Goal: Task Accomplishment & Management: Use online tool/utility

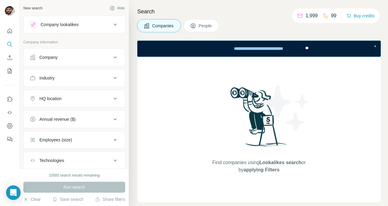
click at [86, 26] on div "Company lookalikes" at bounding box center [71, 24] width 82 height 7
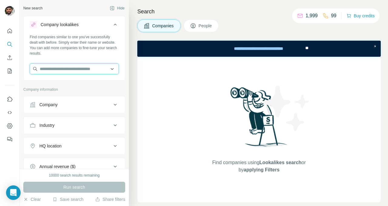
click at [73, 66] on input "text" at bounding box center [74, 68] width 89 height 11
paste input "**********"
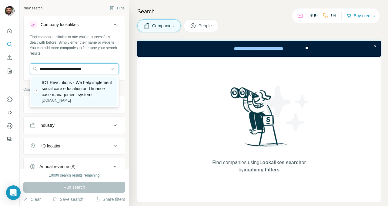
type input "**********"
click at [78, 83] on p "ICT Revolutions - We help implement social care education and finance case mana…" at bounding box center [78, 88] width 72 height 18
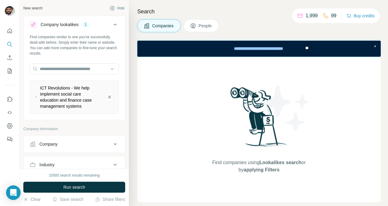
scroll to position [30, 0]
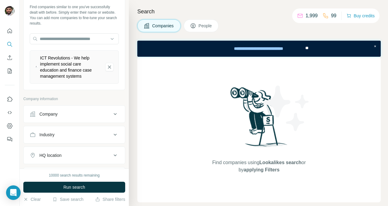
click at [48, 120] on button "Company" at bounding box center [74, 114] width 101 height 15
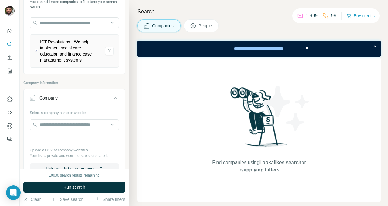
scroll to position [48, 0]
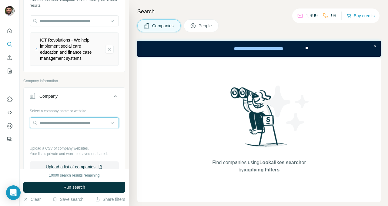
click at [51, 121] on input "text" at bounding box center [74, 122] width 89 height 11
paste input "**********"
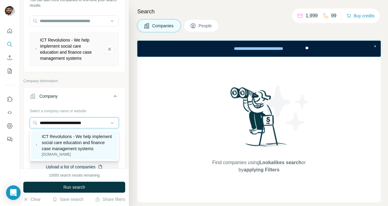
type input "**********"
click at [59, 135] on p "ICT Revolutions - We help implement social care education and finance case mana…" at bounding box center [78, 142] width 72 height 18
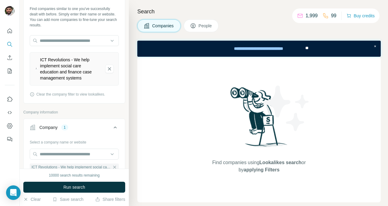
scroll to position [54, 0]
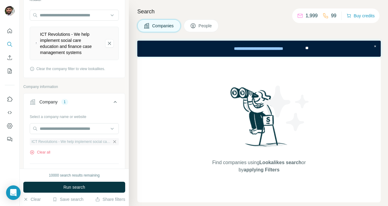
click at [114, 141] on icon "button" at bounding box center [114, 141] width 5 height 5
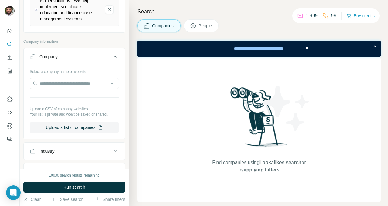
scroll to position [115, 0]
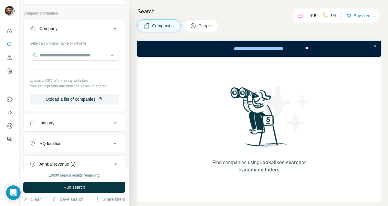
click at [73, 124] on div "Industry" at bounding box center [71, 123] width 82 height 6
click at [68, 139] on input at bounding box center [71, 137] width 75 height 7
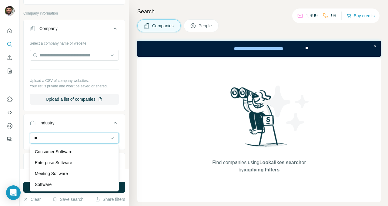
type input "*"
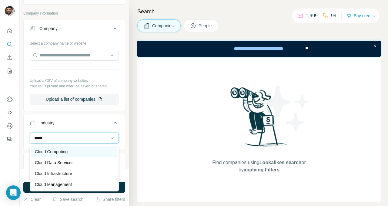
type input "*****"
click at [70, 155] on div "Cloud Computing" at bounding box center [74, 151] width 86 height 11
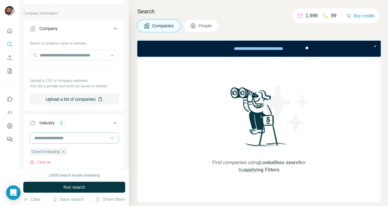
click at [74, 140] on input at bounding box center [71, 137] width 75 height 7
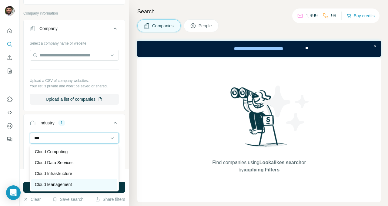
type input "***"
click at [64, 180] on div "Cloud Management" at bounding box center [74, 184] width 86 height 11
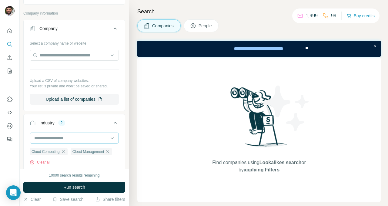
click at [58, 140] on input at bounding box center [71, 137] width 75 height 7
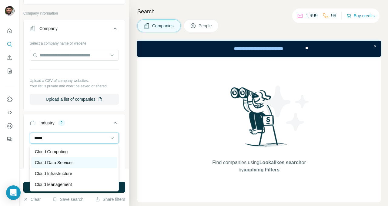
type input "*****"
click at [69, 158] on div "Cloud Data Services" at bounding box center [74, 162] width 86 height 11
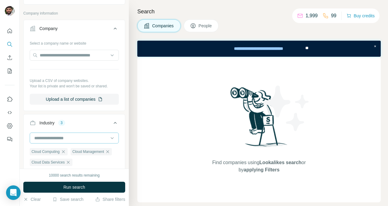
click at [74, 140] on input at bounding box center [71, 137] width 75 height 7
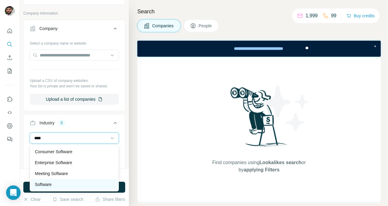
type input "****"
click at [54, 182] on div "Software" at bounding box center [74, 184] width 79 height 6
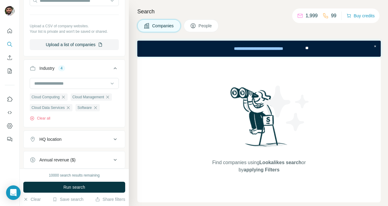
scroll to position [187, 0]
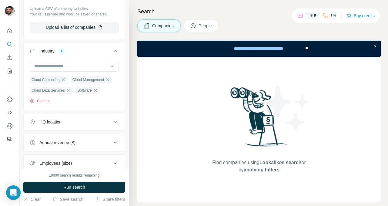
click at [59, 124] on div "HQ location" at bounding box center [50, 122] width 22 height 6
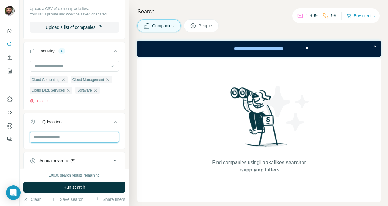
click at [60, 134] on input "text" at bounding box center [74, 136] width 89 height 11
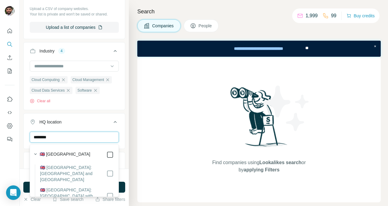
type input "********"
click at [96, 123] on div "HQ location 1" at bounding box center [71, 122] width 82 height 6
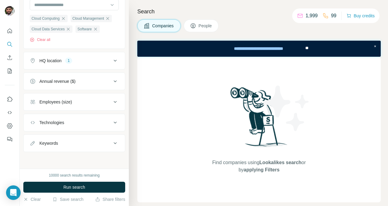
scroll to position [249, 0]
click at [84, 145] on div "Keywords" at bounding box center [71, 143] width 82 height 6
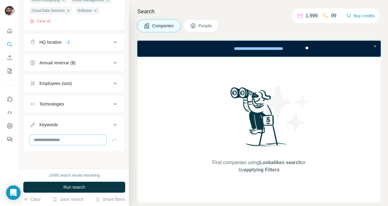
scroll to position [267, 0]
click at [78, 137] on input "text" at bounding box center [68, 139] width 77 height 11
type input "*****"
click at [112, 139] on icon "button" at bounding box center [114, 140] width 6 height 6
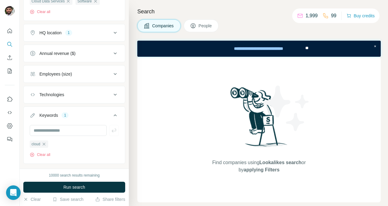
scroll to position [276, 0]
click at [79, 199] on button "Save search" at bounding box center [67, 199] width 31 height 6
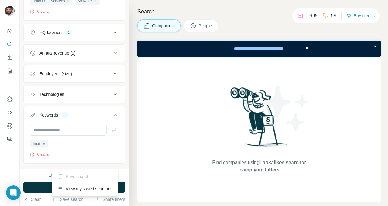
click at [81, 177] on div "Save search" at bounding box center [85, 176] width 64 height 12
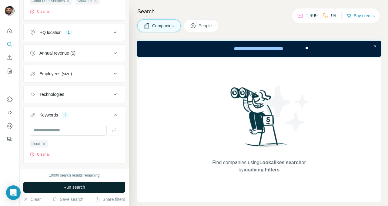
click at [78, 187] on span "Run search" at bounding box center [74, 187] width 22 height 6
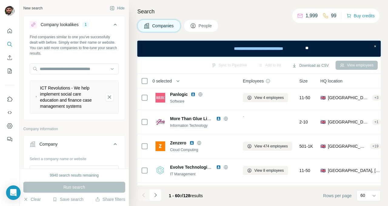
scroll to position [368, 0]
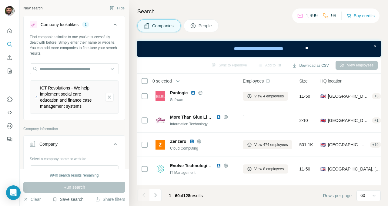
click at [70, 200] on button "Save search" at bounding box center [67, 199] width 31 height 6
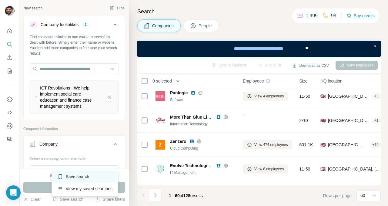
click at [80, 179] on div "Save search" at bounding box center [85, 176] width 64 height 12
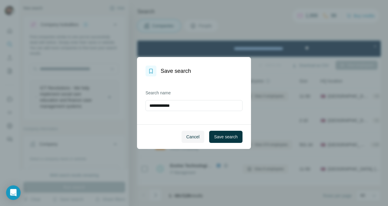
drag, startPoint x: 188, startPoint y: 107, endPoint x: 112, endPoint y: 113, distance: 76.2
click at [112, 113] on div "**********" at bounding box center [194, 103] width 388 height 206
type input "*******"
click at [216, 133] on button "Save search" at bounding box center [225, 136] width 33 height 12
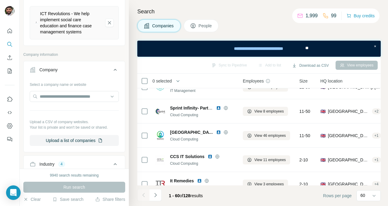
scroll to position [0, 0]
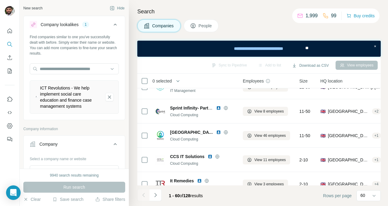
click at [198, 25] on button "People" at bounding box center [200, 25] width 35 height 13
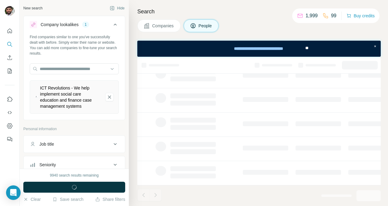
scroll to position [145, 0]
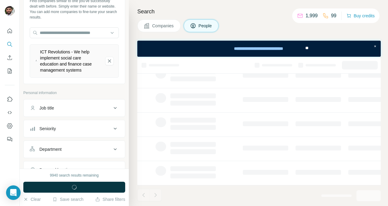
scroll to position [52, 0]
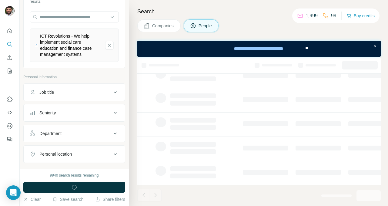
click at [64, 115] on div "Seniority" at bounding box center [71, 113] width 82 height 6
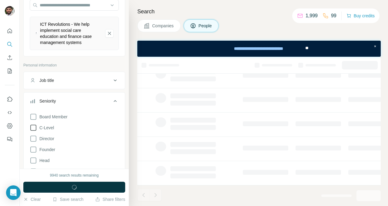
scroll to position [81, 0]
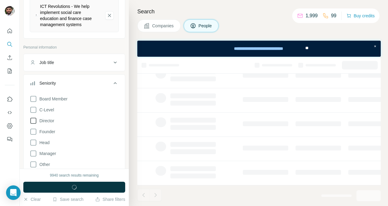
click at [50, 121] on span "Director" at bounding box center [45, 120] width 17 height 6
click at [51, 130] on span "Founder" at bounding box center [46, 131] width 18 height 6
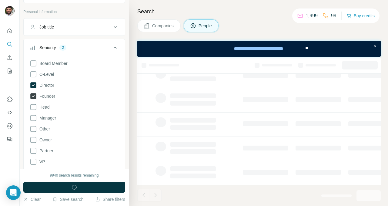
scroll to position [121, 0]
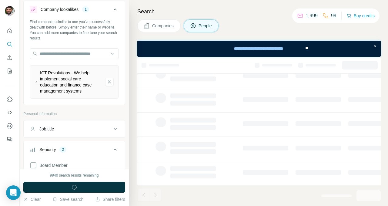
scroll to position [15, 0]
click at [61, 127] on div "Job title" at bounding box center [71, 129] width 82 height 6
click at [55, 140] on input "text" at bounding box center [68, 144] width 77 height 11
click at [56, 143] on input "text" at bounding box center [68, 144] width 77 height 11
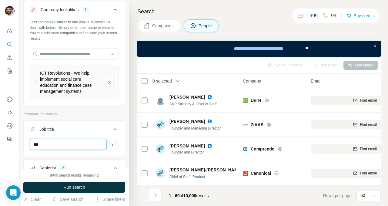
scroll to position [449, 0]
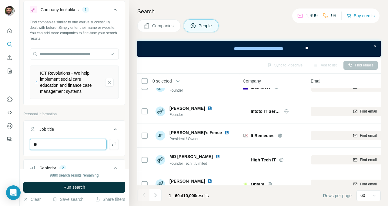
type input "*"
type input "***"
click at [112, 146] on icon "button" at bounding box center [114, 144] width 6 height 6
click at [65, 145] on input "text" at bounding box center [68, 144] width 77 height 11
type input "***"
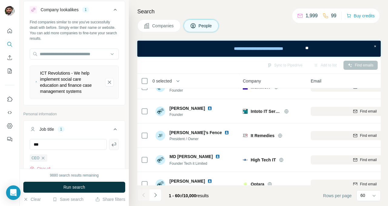
click at [114, 144] on icon "button" at bounding box center [113, 144] width 5 height 4
click at [58, 146] on input "text" at bounding box center [68, 144] width 77 height 11
click at [52, 144] on input "text" at bounding box center [68, 144] width 77 height 11
click at [62, 157] on icon "button" at bounding box center [61, 157] width 5 height 5
click at [55, 143] on input "text" at bounding box center [68, 144] width 77 height 11
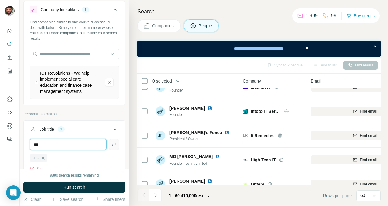
type input "***"
click at [113, 145] on icon "button" at bounding box center [113, 144] width 5 height 4
click at [59, 144] on input "text" at bounding box center [68, 144] width 77 height 11
type input "***"
click at [114, 144] on icon "button" at bounding box center [113, 144] width 5 height 4
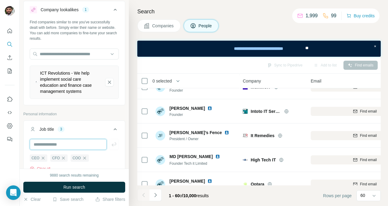
click at [52, 144] on input "text" at bounding box center [68, 144] width 77 height 11
type input "**********"
click at [114, 145] on icon "button" at bounding box center [114, 144] width 6 height 6
click at [77, 143] on input "text" at bounding box center [68, 144] width 77 height 11
type input "**********"
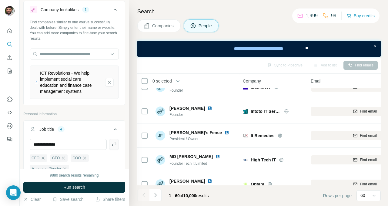
click at [114, 146] on icon "button" at bounding box center [114, 144] width 6 height 6
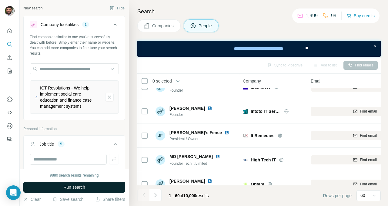
click at [83, 186] on span "Run search" at bounding box center [74, 187] width 22 height 6
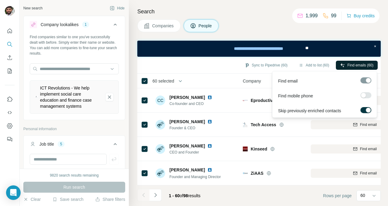
click at [358, 65] on span "Find emails (60)" at bounding box center [360, 64] width 26 height 5
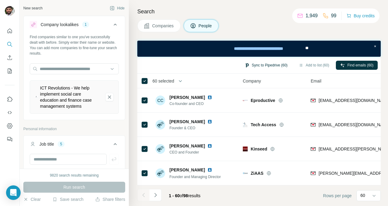
click at [275, 63] on button "Sync to Pipedrive (60)" at bounding box center [265, 65] width 51 height 9
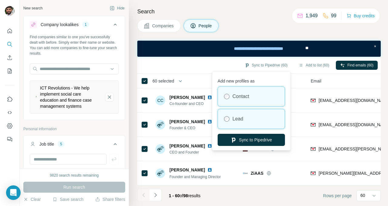
click at [249, 117] on div "Lead" at bounding box center [251, 118] width 67 height 19
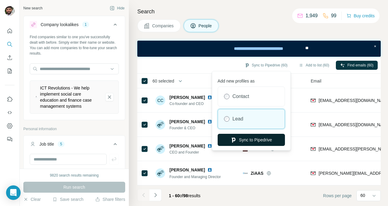
click at [254, 139] on button "Sync to Pipedrive" at bounding box center [250, 140] width 67 height 12
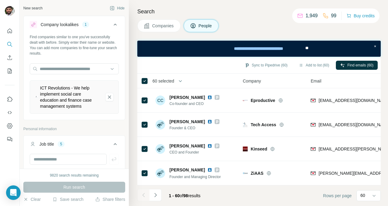
click at [159, 26] on span "Companies" at bounding box center [163, 26] width 22 height 6
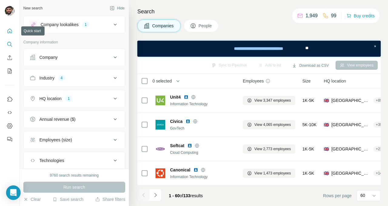
click at [11, 31] on icon "Quick start" at bounding box center [10, 31] width 6 height 6
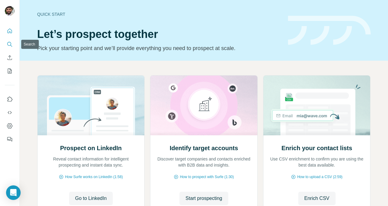
click at [13, 42] on button "Search" at bounding box center [10, 44] width 10 height 11
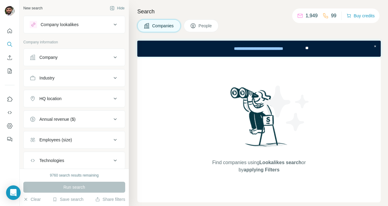
click at [199, 25] on button "People" at bounding box center [200, 25] width 35 height 13
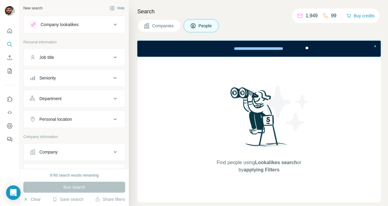
click at [75, 61] on button "Job title" at bounding box center [74, 57] width 101 height 15
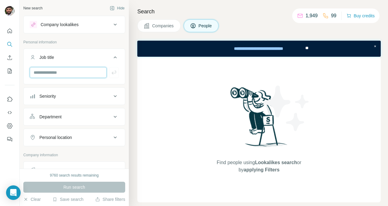
click at [65, 74] on input "text" at bounding box center [68, 72] width 77 height 11
type input "**********"
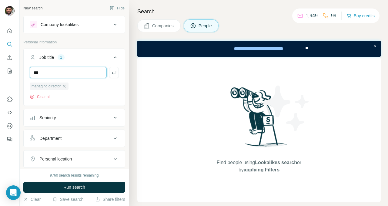
type input "***"
type input "*"
type input "********"
click at [113, 73] on icon "button" at bounding box center [114, 72] width 6 height 6
click at [84, 72] on input "text" at bounding box center [68, 72] width 77 height 11
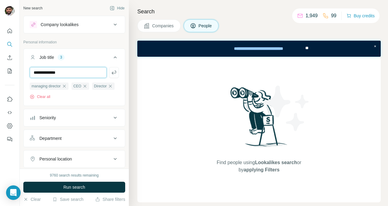
type input "**********"
click at [117, 72] on icon "button" at bounding box center [114, 72] width 6 height 6
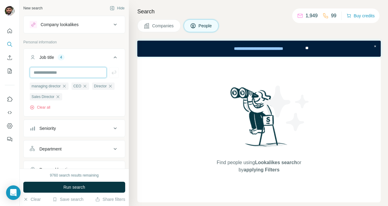
click at [93, 71] on input "text" at bounding box center [68, 72] width 77 height 11
type input "***"
click at [114, 71] on icon "button" at bounding box center [114, 72] width 6 height 6
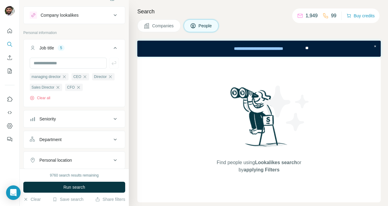
click at [64, 115] on button "Seniority" at bounding box center [74, 118] width 101 height 15
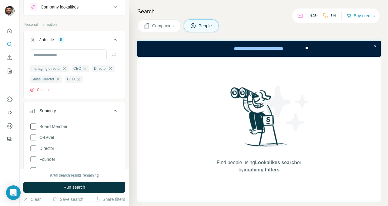
scroll to position [57, 0]
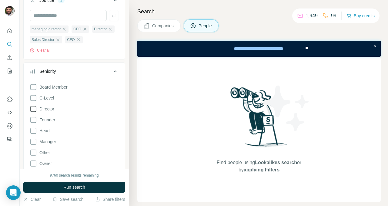
click at [49, 112] on label "Director" at bounding box center [42, 108] width 25 height 7
click at [48, 117] on span "Founder" at bounding box center [46, 120] width 18 height 6
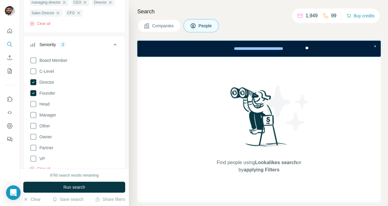
scroll to position [81, 0]
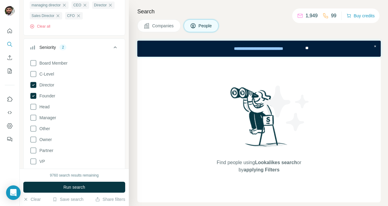
click at [102, 47] on div "Seniority 2" at bounding box center [71, 47] width 82 height 6
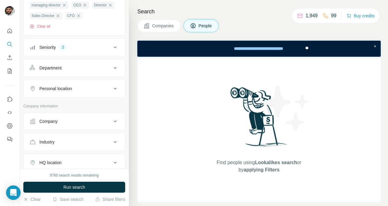
click at [72, 121] on div "Company" at bounding box center [71, 121] width 82 height 6
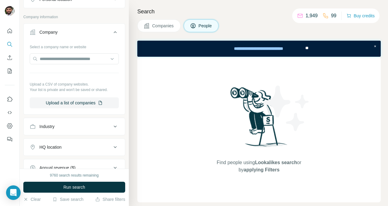
scroll to position [193, 0]
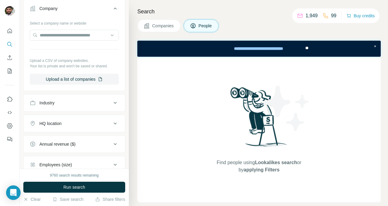
click at [85, 105] on div "Industry" at bounding box center [71, 103] width 82 height 6
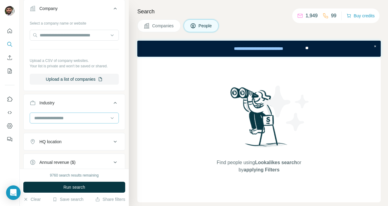
click at [75, 117] on input at bounding box center [71, 117] width 75 height 7
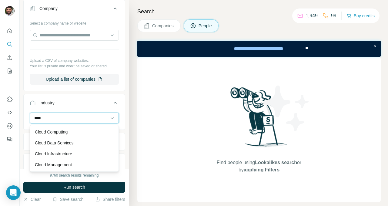
type input "*****"
drag, startPoint x: 52, startPoint y: 119, endPoint x: 45, endPoint y: 118, distance: 7.3
click at [45, 118] on input "*****" at bounding box center [71, 117] width 75 height 7
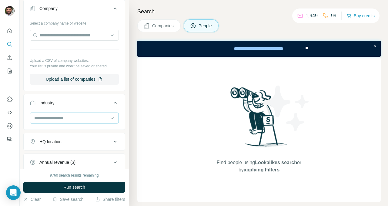
click at [88, 121] on div at bounding box center [71, 118] width 75 height 10
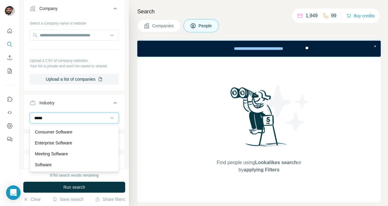
type input "******"
drag, startPoint x: 59, startPoint y: 117, endPoint x: 40, endPoint y: 118, distance: 18.8
click at [40, 118] on input "******" at bounding box center [71, 117] width 75 height 7
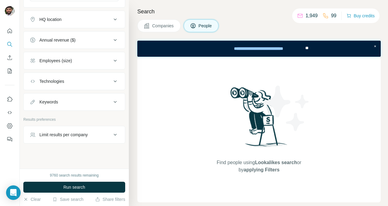
scroll to position [286, 0]
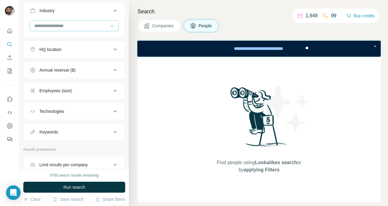
click at [64, 29] on input at bounding box center [71, 25] width 75 height 7
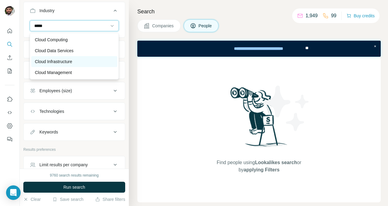
type input "*****"
click at [51, 64] on p "Cloud Infrastructure" at bounding box center [53, 61] width 37 height 6
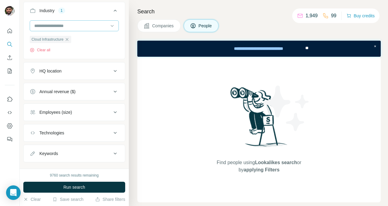
click at [70, 30] on div at bounding box center [71, 26] width 75 height 10
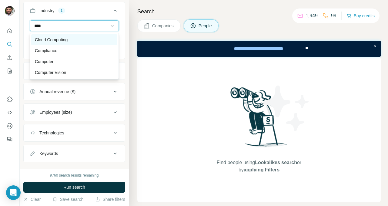
type input "****"
click at [64, 37] on p "Cloud Computing" at bounding box center [51, 40] width 33 height 6
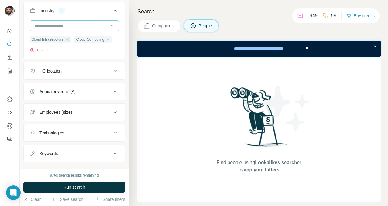
click at [81, 23] on input at bounding box center [71, 25] width 75 height 7
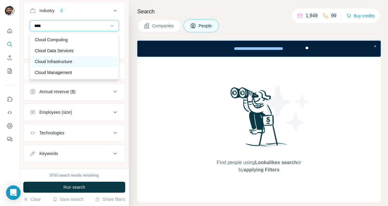
type input "****"
click at [65, 58] on div "Cloud Infrastructure" at bounding box center [74, 61] width 86 height 11
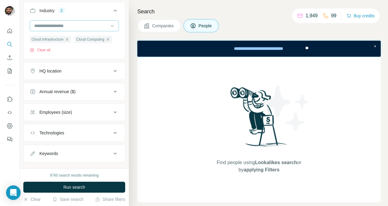
click at [67, 25] on input at bounding box center [71, 25] width 75 height 7
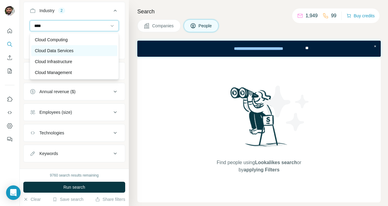
type input "****"
click at [64, 51] on p "Cloud Data Services" at bounding box center [54, 51] width 39 height 6
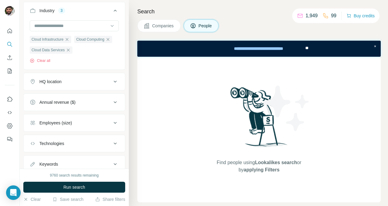
click at [73, 85] on button "HQ location" at bounding box center [74, 81] width 101 height 15
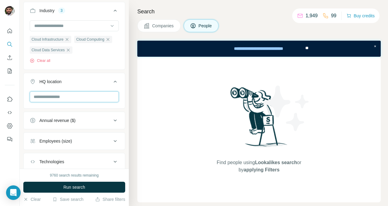
click at [61, 99] on input "text" at bounding box center [74, 96] width 89 height 11
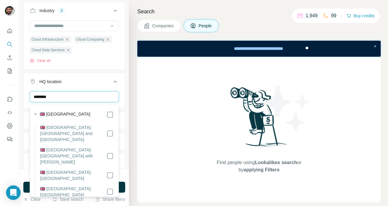
type input "********"
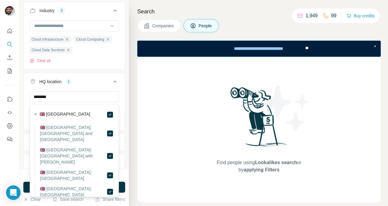
click at [88, 83] on div "HQ location 1" at bounding box center [71, 81] width 82 height 6
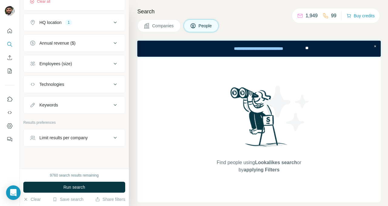
scroll to position [345, 0]
click at [88, 60] on button "Employees (size)" at bounding box center [74, 63] width 101 height 15
click at [115, 64] on icon at bounding box center [115, 63] width 3 height 2
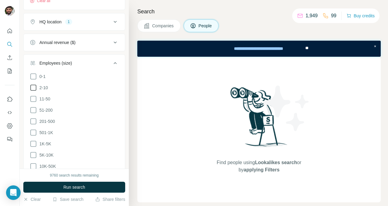
click at [35, 87] on icon at bounding box center [33, 87] width 7 height 7
click at [35, 97] on icon at bounding box center [33, 98] width 7 height 7
click at [33, 109] on icon at bounding box center [33, 109] width 7 height 7
click at [34, 119] on icon at bounding box center [33, 120] width 7 height 7
click at [33, 131] on icon at bounding box center [33, 132] width 7 height 7
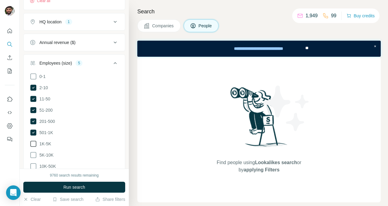
click at [34, 143] on icon at bounding box center [33, 143] width 7 height 7
click at [34, 140] on icon at bounding box center [33, 143] width 7 height 7
click at [35, 130] on icon at bounding box center [33, 132] width 6 height 6
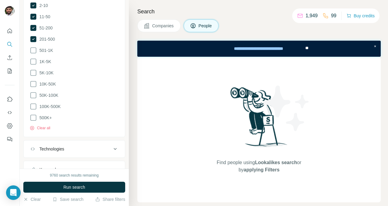
scroll to position [431, 0]
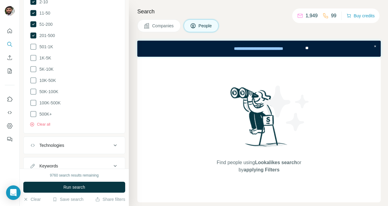
click at [61, 144] on div "Technologies" at bounding box center [51, 145] width 25 height 6
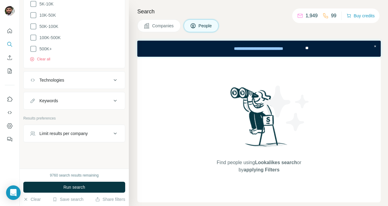
scroll to position [496, 0]
click at [67, 81] on button "Technologies" at bounding box center [74, 79] width 101 height 15
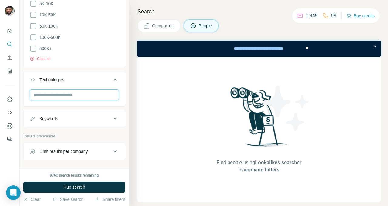
click at [66, 94] on input "text" at bounding box center [74, 94] width 89 height 11
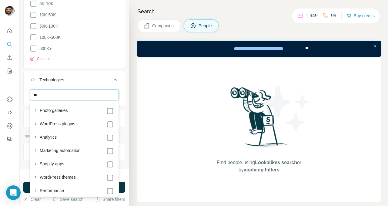
type input "***"
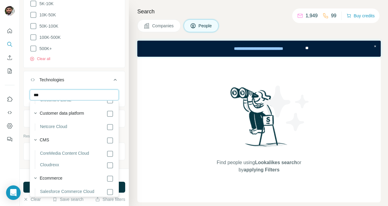
scroll to position [162, 0]
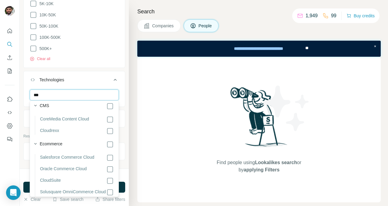
drag, startPoint x: 45, startPoint y: 95, endPoint x: 22, endPoint y: 95, distance: 22.1
click at [22, 95] on div "New search Hide Company lookalikes Personal information Job title 5 managing di…" at bounding box center [74, 84] width 109 height 168
click at [93, 78] on div "Technologies" at bounding box center [71, 80] width 82 height 6
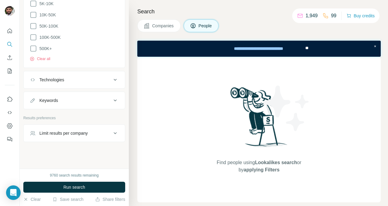
click at [82, 134] on div "Limit results per company" at bounding box center [63, 133] width 48 height 6
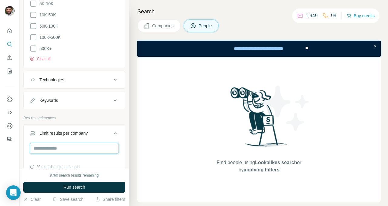
click at [71, 149] on input "number" at bounding box center [74, 148] width 89 height 11
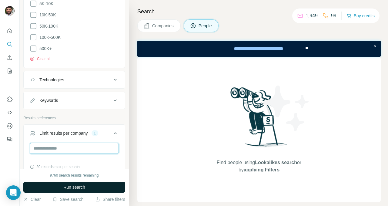
type input "*"
click at [65, 188] on span "Run search" at bounding box center [74, 187] width 22 height 6
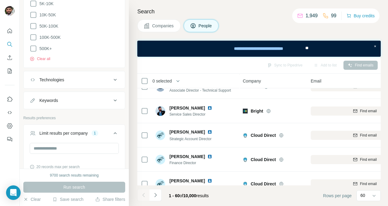
scroll to position [188, 0]
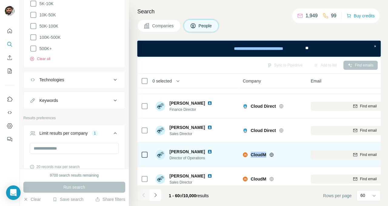
drag, startPoint x: 264, startPoint y: 154, endPoint x: 250, endPoint y: 154, distance: 13.6
click at [250, 154] on div "CloudM" at bounding box center [276, 154] width 53 height 6
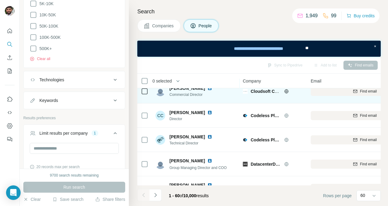
scroll to position [393, 0]
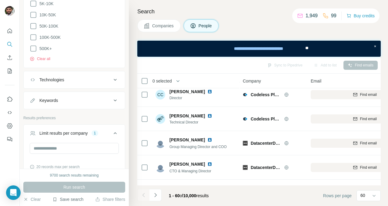
click at [70, 200] on button "Save search" at bounding box center [67, 199] width 31 height 6
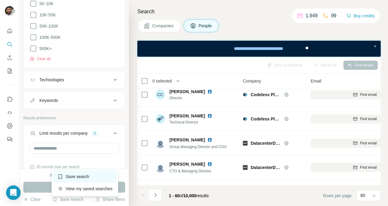
click at [81, 178] on div "Save search" at bounding box center [85, 176] width 64 height 12
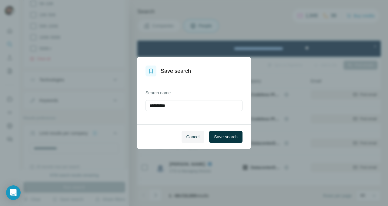
drag, startPoint x: 175, startPoint y: 104, endPoint x: 128, endPoint y: 102, distance: 47.3
click at [128, 102] on div "**********" at bounding box center [194, 103] width 388 height 206
type input "**********"
click at [221, 134] on span "Save search" at bounding box center [226, 137] width 24 height 6
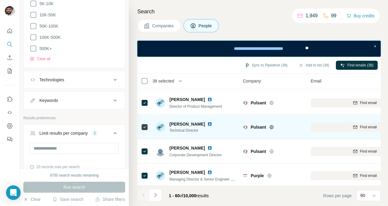
scroll to position [1356, 0]
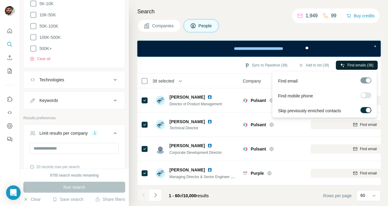
click at [352, 64] on span "Find emails (38)" at bounding box center [360, 64] width 26 height 5
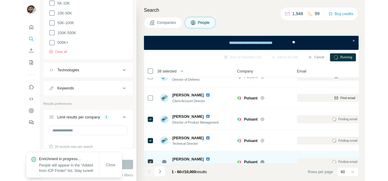
scroll to position [1314, 0]
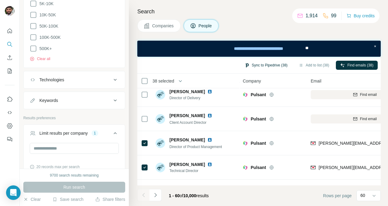
click at [272, 65] on button "Sync to Pipedrive (38)" at bounding box center [265, 65] width 51 height 9
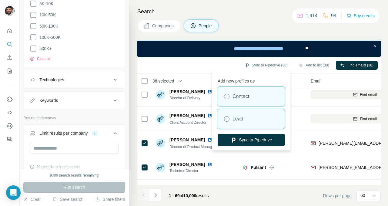
click at [239, 117] on label "Lead" at bounding box center [237, 118] width 11 height 7
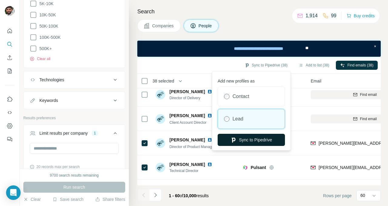
click at [256, 139] on button "Sync to Pipedrive" at bounding box center [250, 140] width 67 height 12
